Goal: Information Seeking & Learning: Understand process/instructions

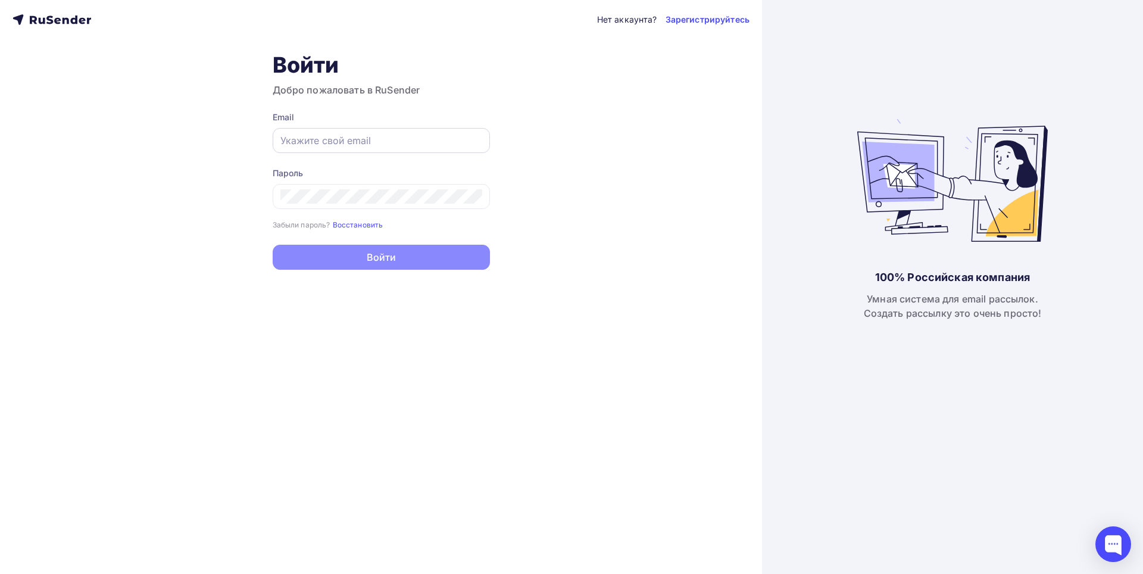
click at [381, 148] on div at bounding box center [381, 140] width 217 height 25
click at [378, 143] on input "text" at bounding box center [381, 140] width 202 height 14
type input "[EMAIL_ADDRESS][DOMAIN_NAME]"
click at [373, 188] on div at bounding box center [381, 196] width 217 height 25
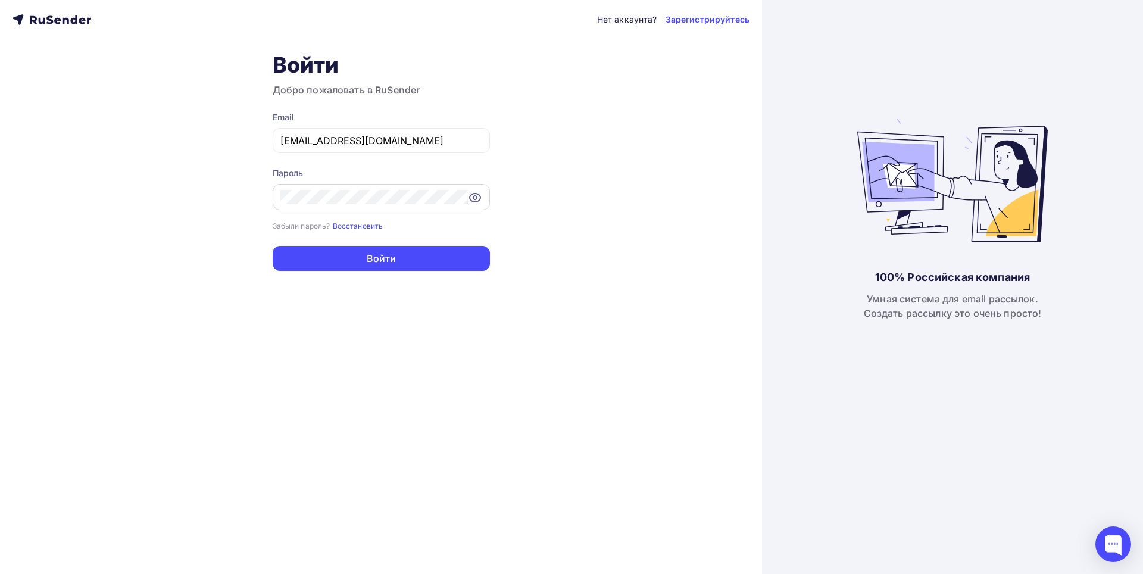
click at [471, 193] on icon at bounding box center [475, 197] width 11 height 8
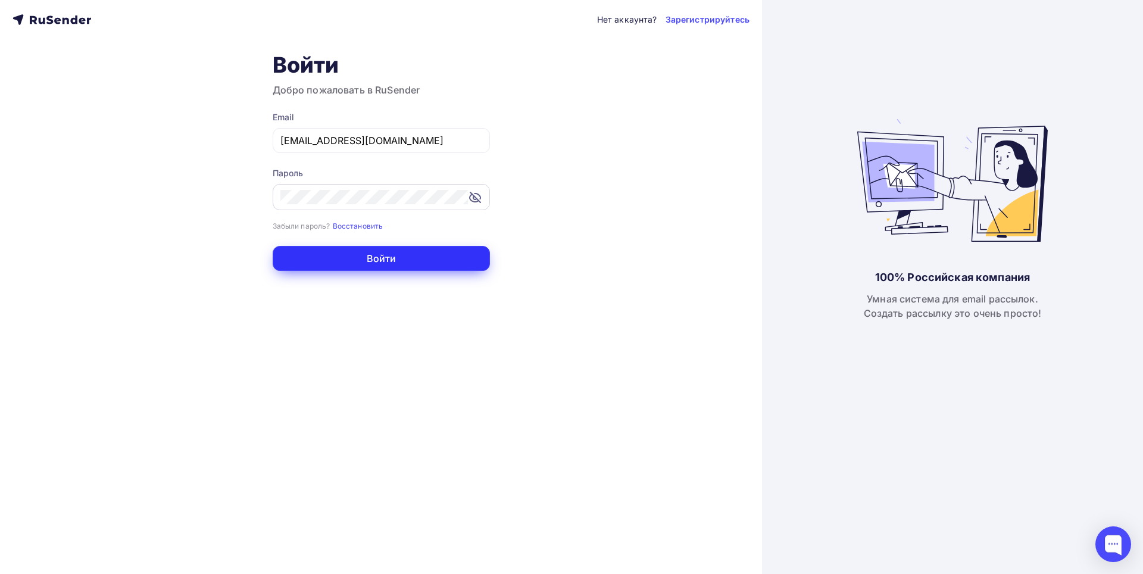
click at [437, 256] on button "Войти" at bounding box center [381, 258] width 217 height 25
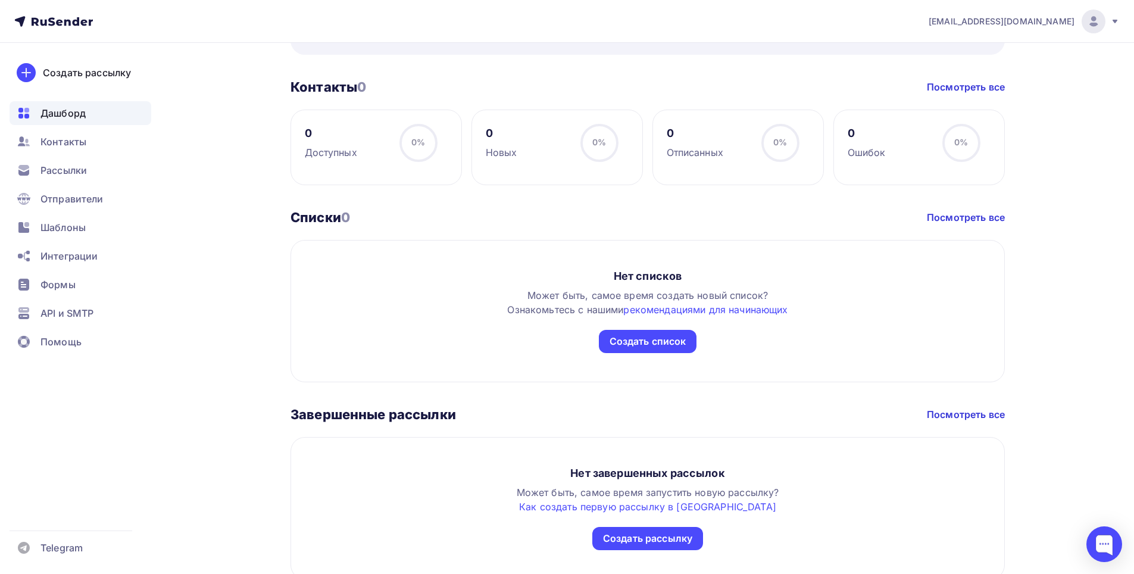
scroll to position [536, 0]
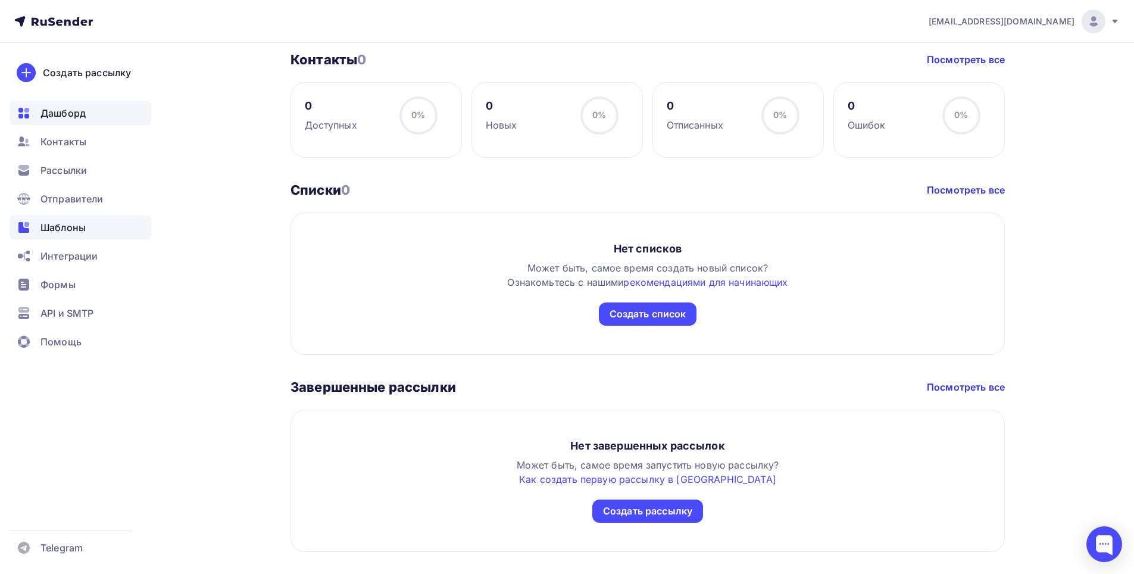
click at [80, 227] on span "Шаблоны" at bounding box center [62, 227] width 45 height 14
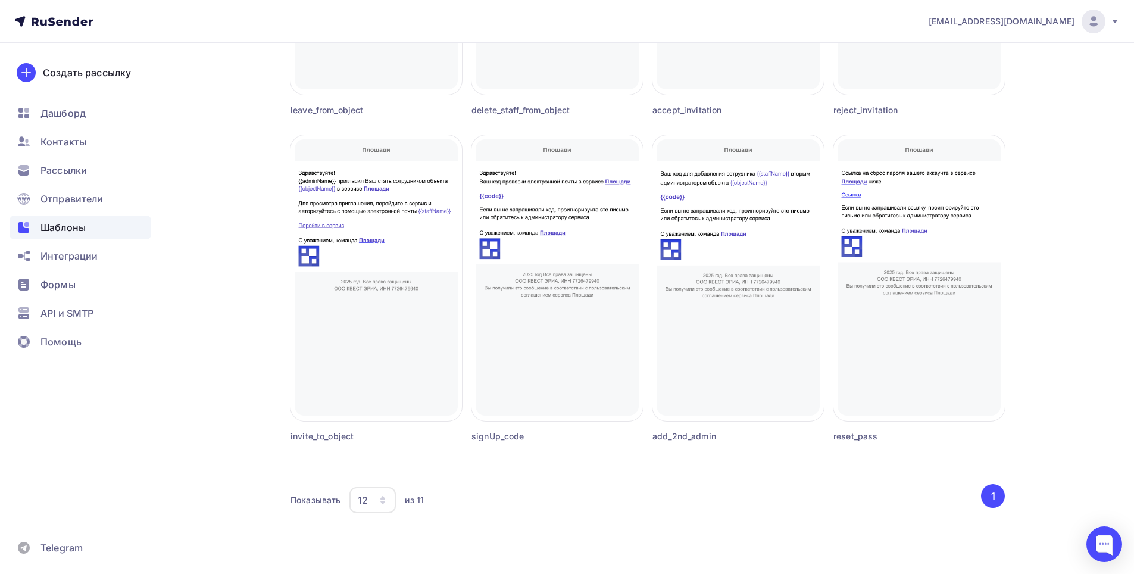
scroll to position [671, 0]
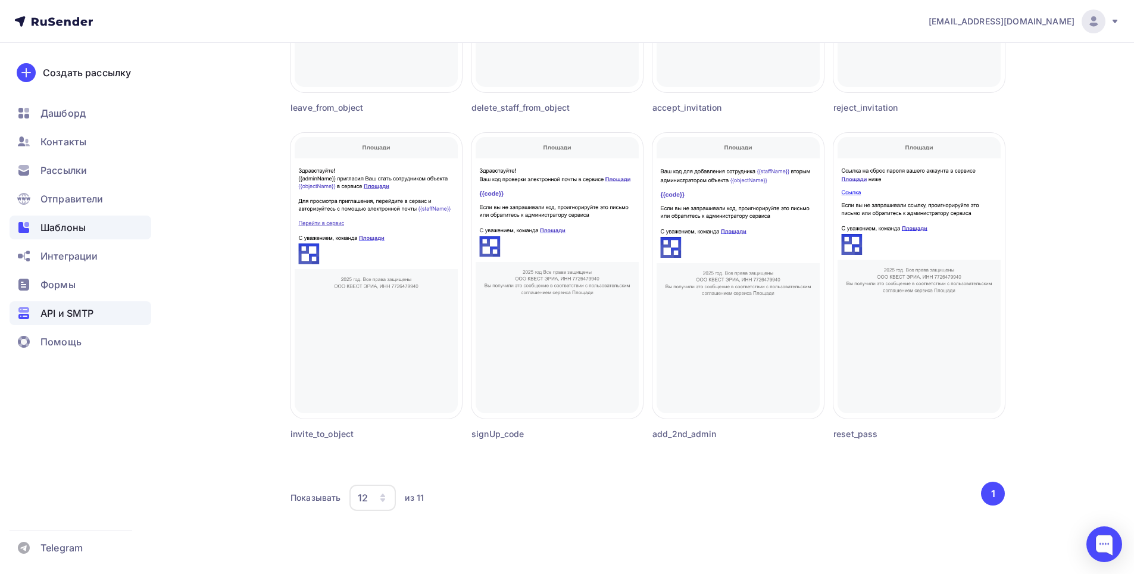
click at [70, 316] on span "API и SMTP" at bounding box center [66, 313] width 53 height 14
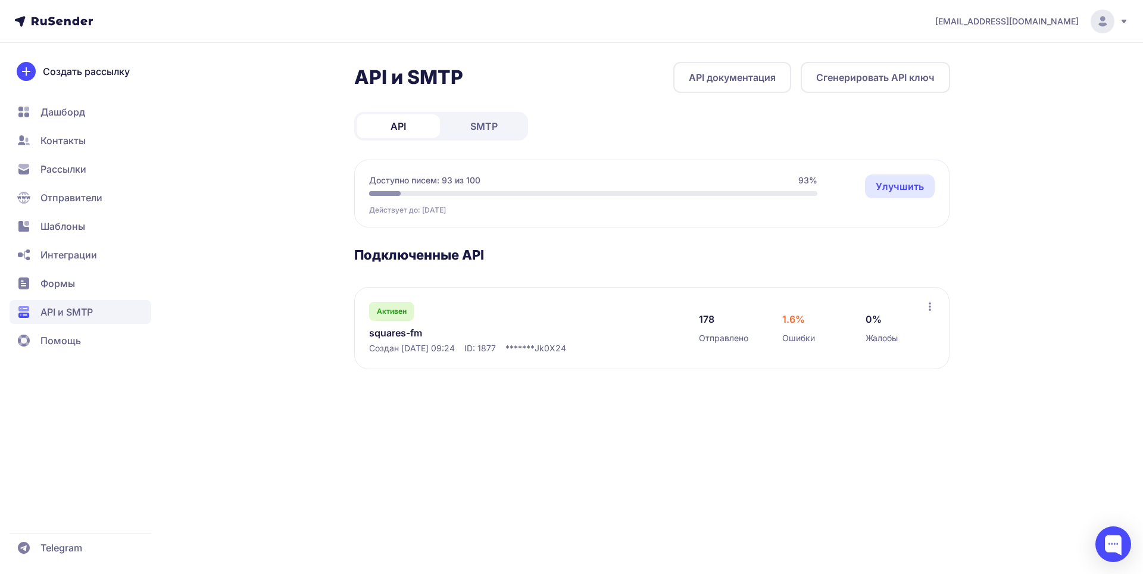
click at [486, 125] on span "SMTP" at bounding box center [483, 126] width 27 height 14
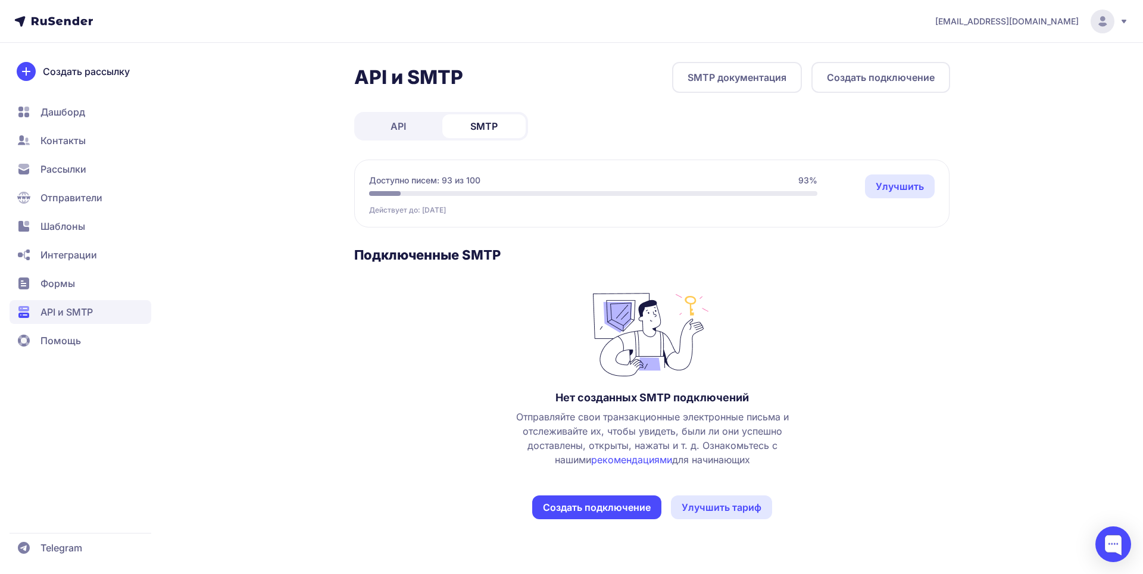
click at [723, 76] on link "SMTP документация" at bounding box center [737, 77] width 130 height 31
click at [391, 111] on div "API и SMTP SMTP документация Создать подключение API SMTP Доступно писем: 93 из…" at bounding box center [652, 305] width 596 height 486
click at [385, 126] on link "API" at bounding box center [397, 126] width 83 height 24
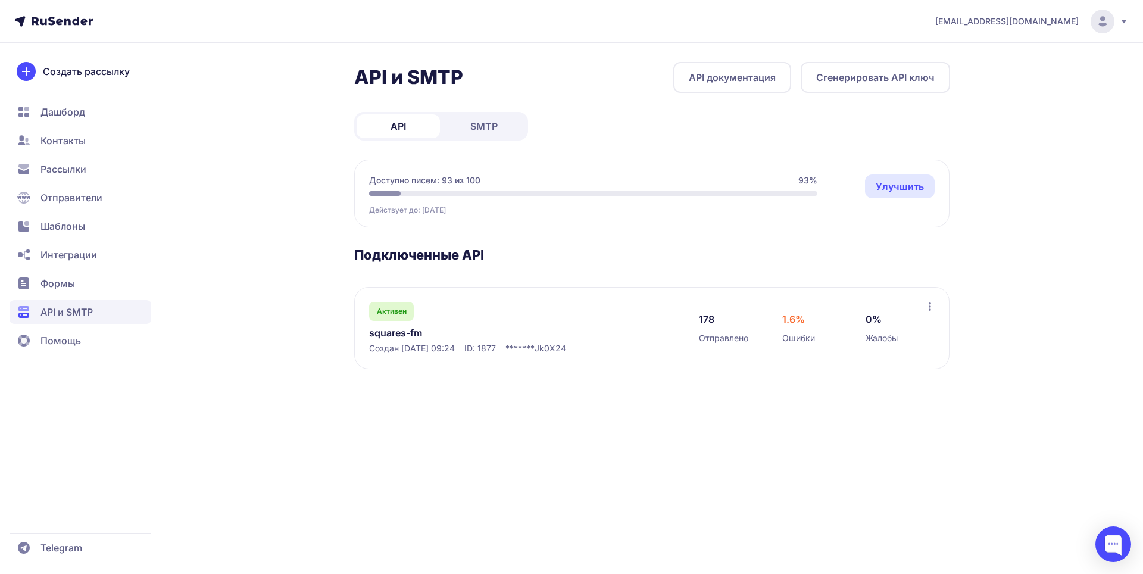
click at [414, 333] on link "squares-fm" at bounding box center [491, 333] width 244 height 14
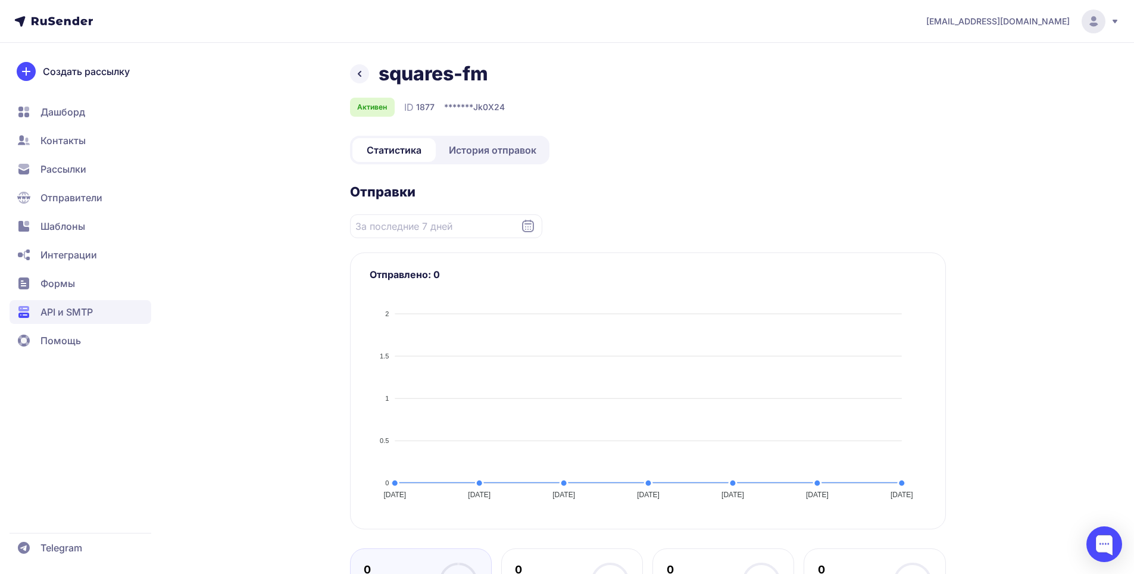
click at [361, 76] on icon at bounding box center [359, 73] width 2 height 5
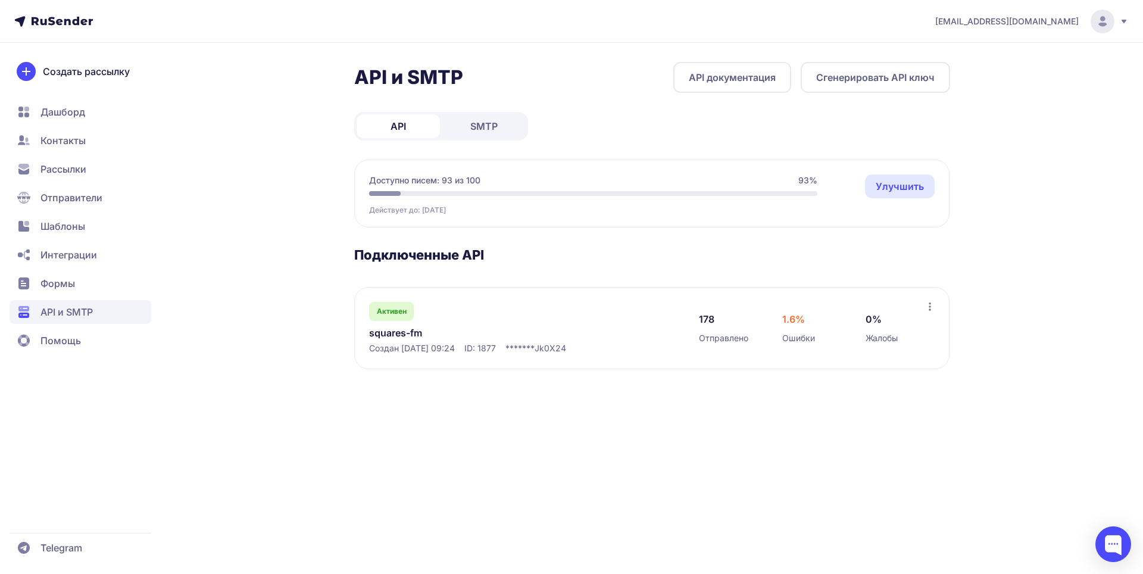
click at [724, 80] on link "API документация" at bounding box center [732, 77] width 118 height 31
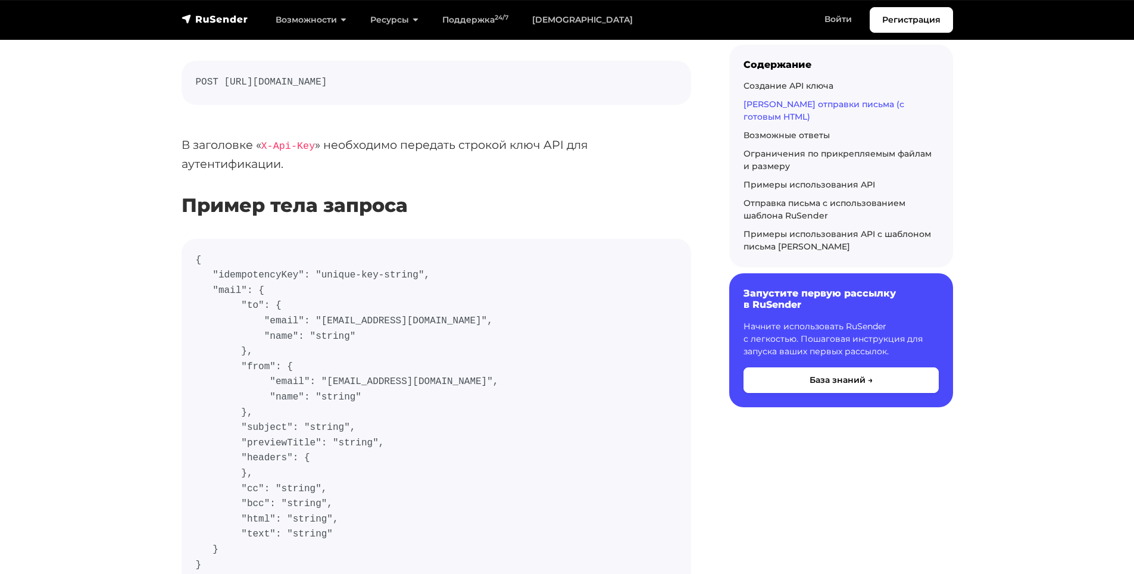
scroll to position [536, 0]
